Goal: Navigation & Orientation: Find specific page/section

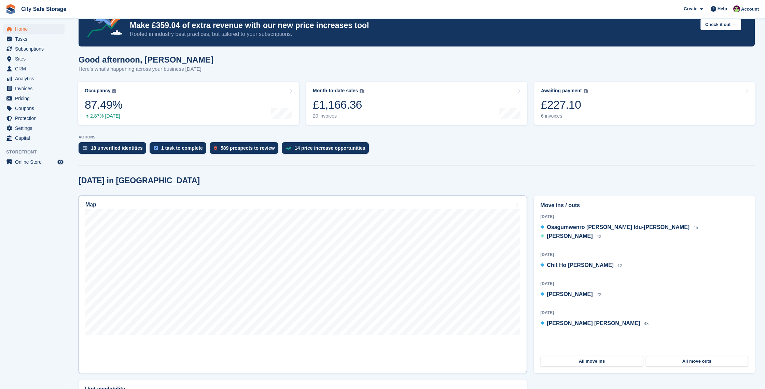
scroll to position [28, 0]
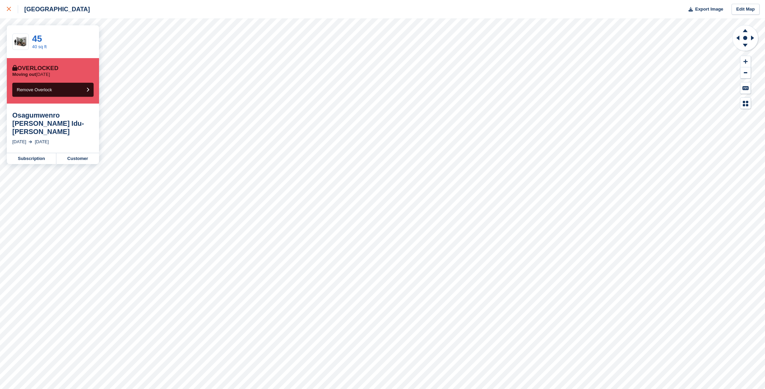
click at [11, 6] on div at bounding box center [12, 9] width 11 height 8
